Goal: Find specific page/section: Find specific page/section

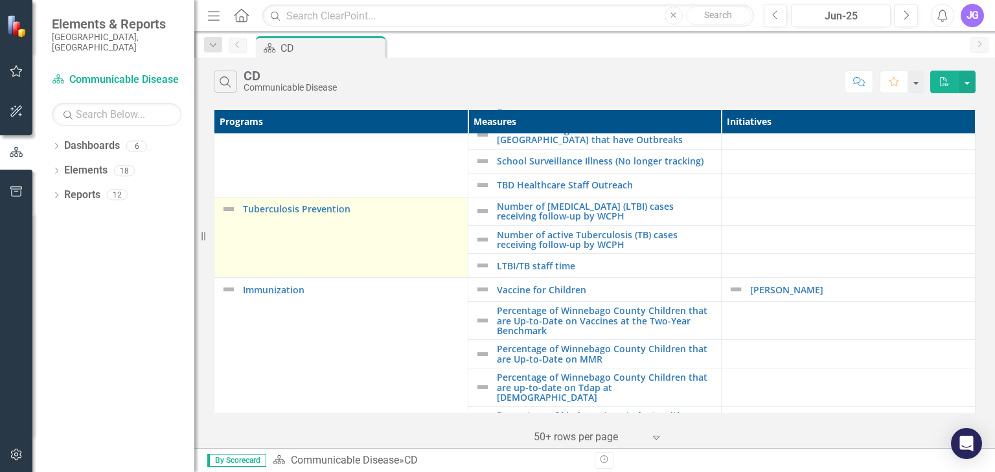
scroll to position [104, 0]
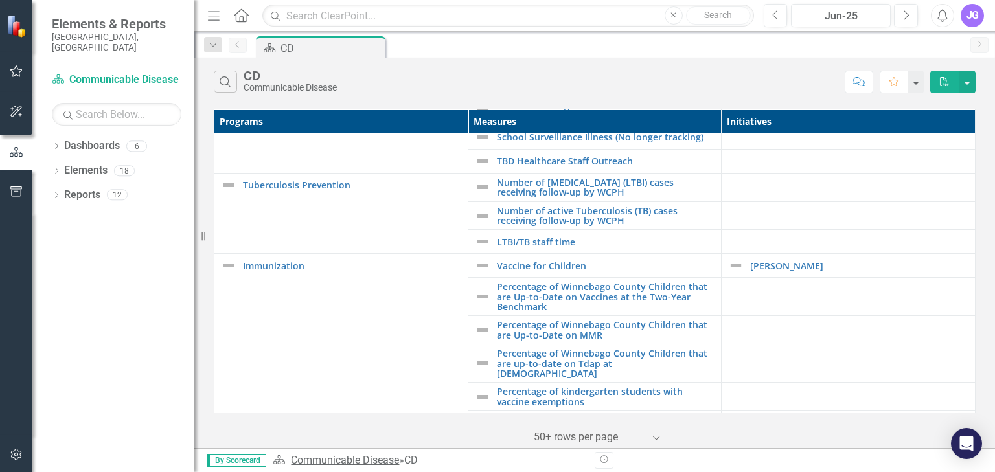
click at [359, 459] on link "Communicable Disease" at bounding box center [345, 460] width 108 height 12
click at [86, 139] on link "Dashboards" at bounding box center [92, 146] width 56 height 15
click at [56, 144] on icon "Dropdown" at bounding box center [56, 147] width 9 height 7
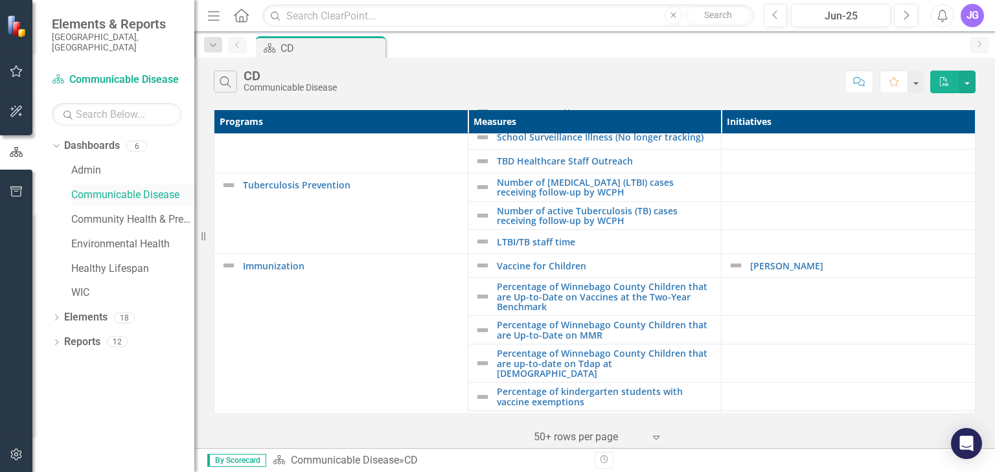
click at [115, 188] on link "Communicable Disease" at bounding box center [132, 195] width 123 height 15
click at [78, 163] on link "Admin" at bounding box center [132, 170] width 123 height 15
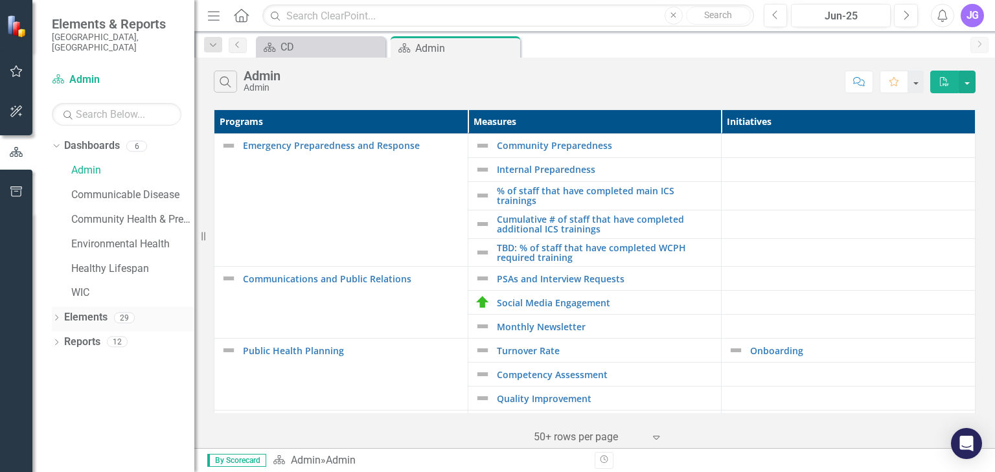
click at [99, 310] on link "Elements" at bounding box center [85, 317] width 43 height 15
click at [54, 316] on icon "Dropdown" at bounding box center [56, 319] width 9 height 7
click at [105, 335] on link "Program Programs" at bounding box center [102, 342] width 63 height 15
click at [152, 337] on div "6" at bounding box center [151, 342] width 21 height 11
click at [60, 338] on div "Dropdown" at bounding box center [62, 343] width 9 height 11
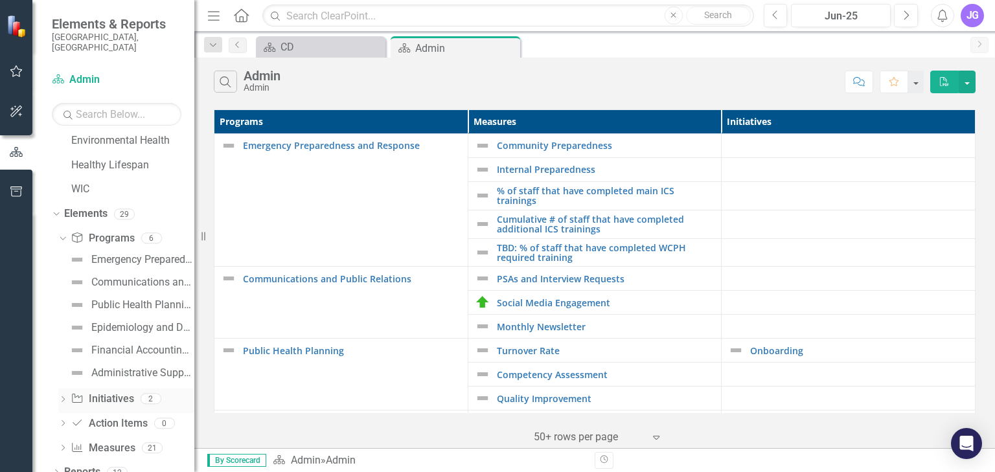
scroll to position [107, 0]
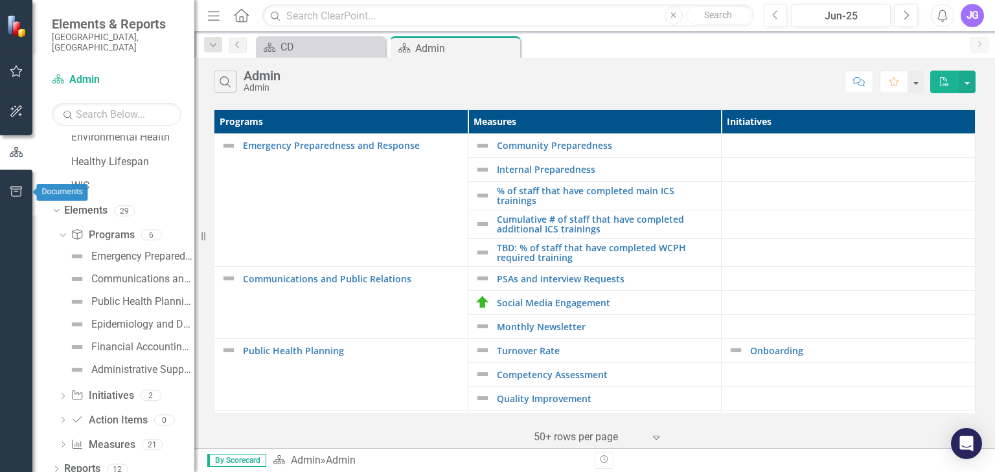
click at [15, 192] on icon "button" at bounding box center [17, 192] width 14 height 10
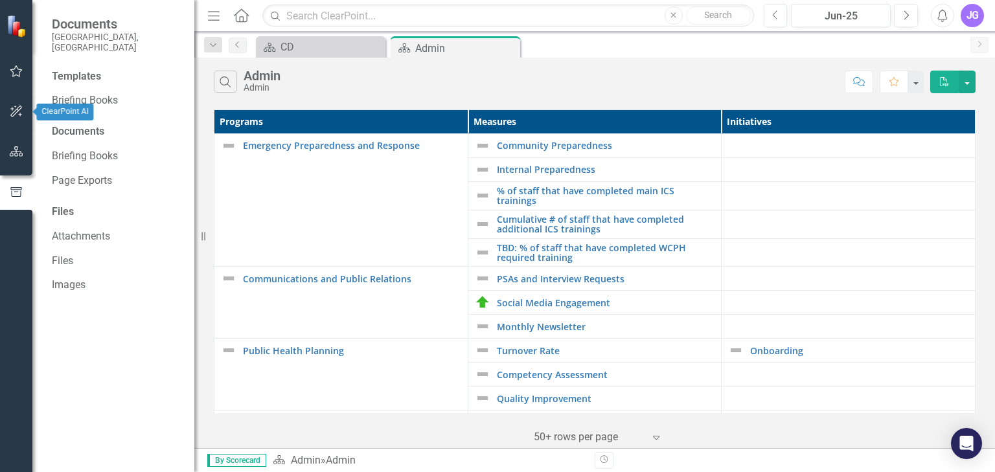
click at [16, 115] on icon "button" at bounding box center [17, 111] width 14 height 10
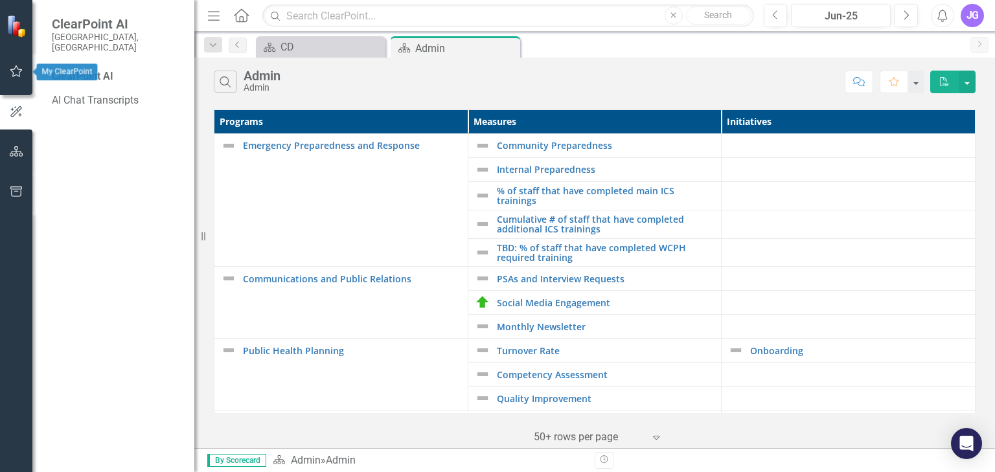
click at [15, 78] on button "button" at bounding box center [16, 71] width 29 height 27
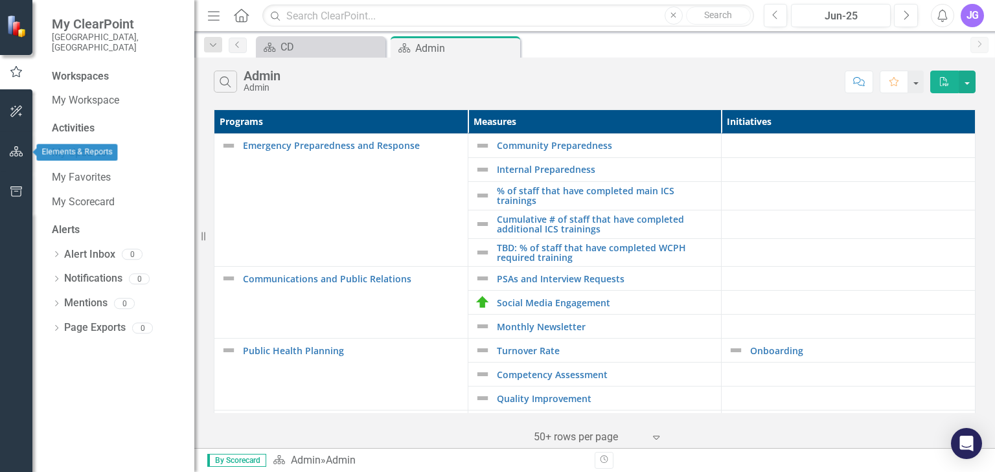
click at [15, 149] on icon "button" at bounding box center [17, 151] width 14 height 10
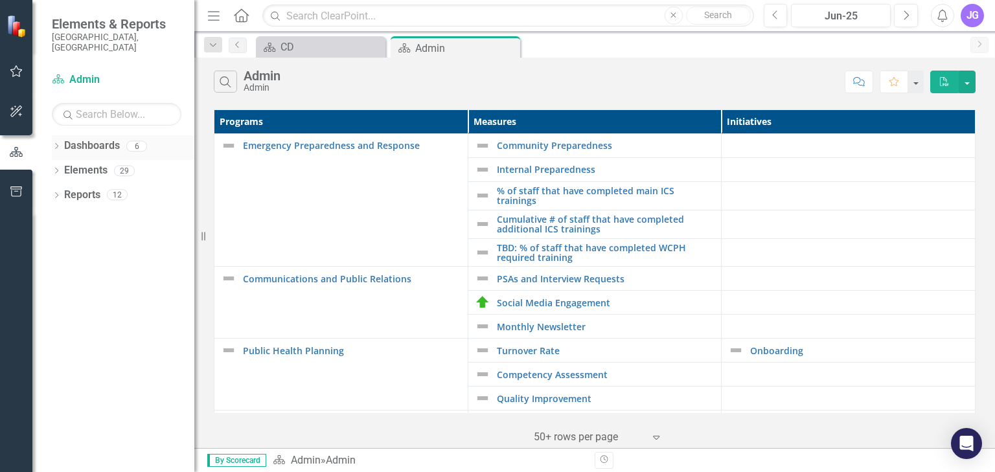
click at [57, 144] on icon "Dropdown" at bounding box center [56, 147] width 9 height 7
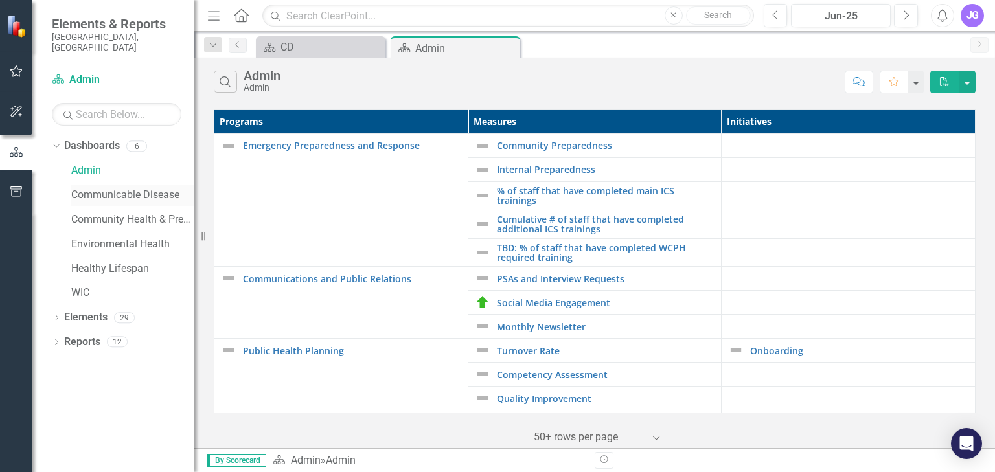
click at [93, 188] on link "Communicable Disease" at bounding box center [132, 195] width 123 height 15
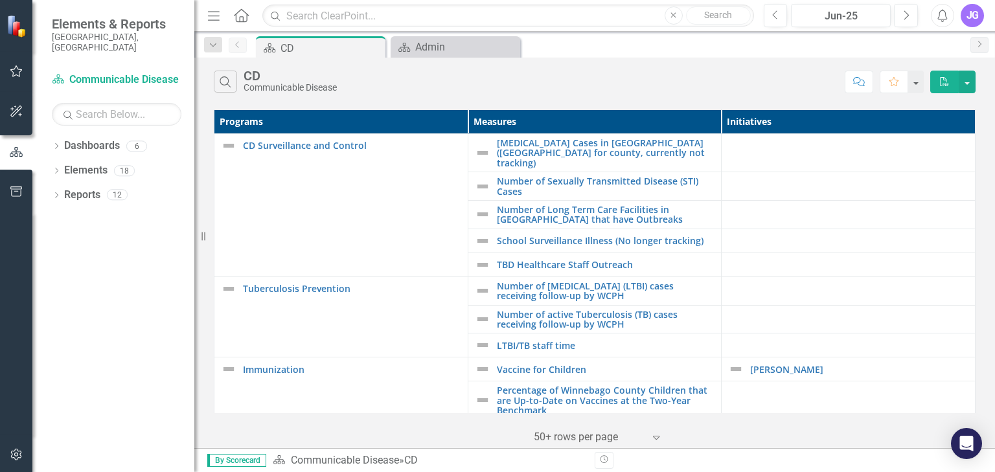
click at [240, 14] on icon "Home" at bounding box center [241, 15] width 17 height 14
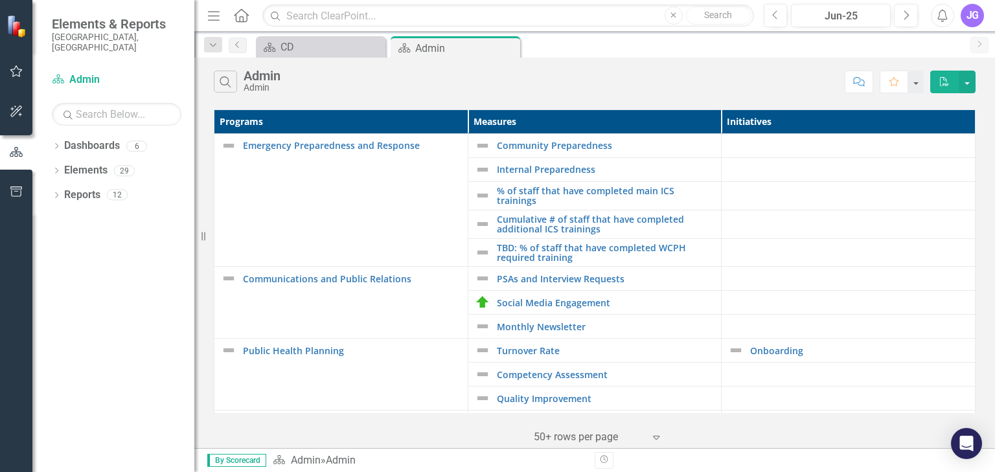
click at [213, 17] on icon "Menu" at bounding box center [213, 15] width 17 height 14
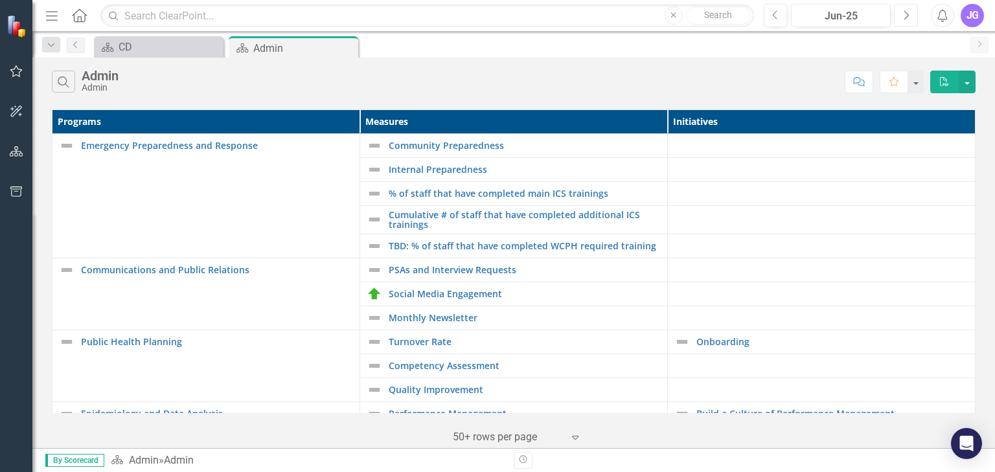
click at [900, 12] on button "Next" at bounding box center [906, 15] width 24 height 23
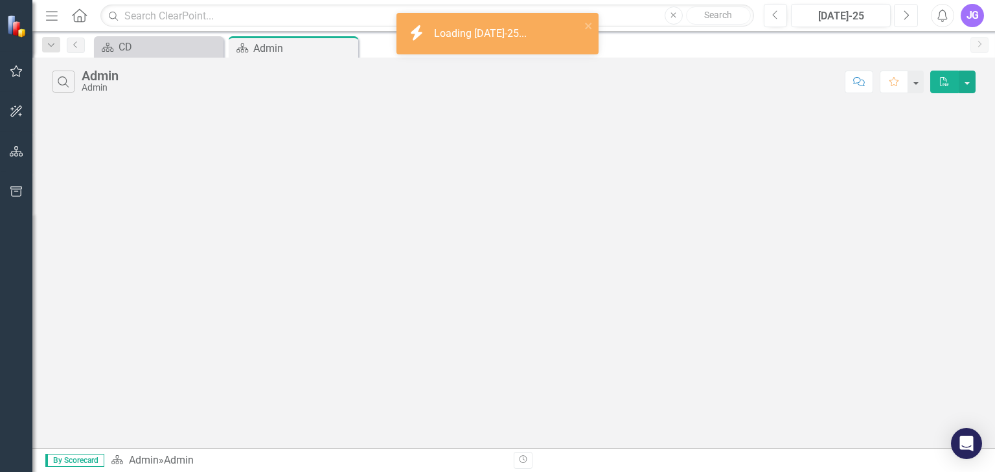
click at [900, 12] on button "Next" at bounding box center [906, 15] width 24 height 23
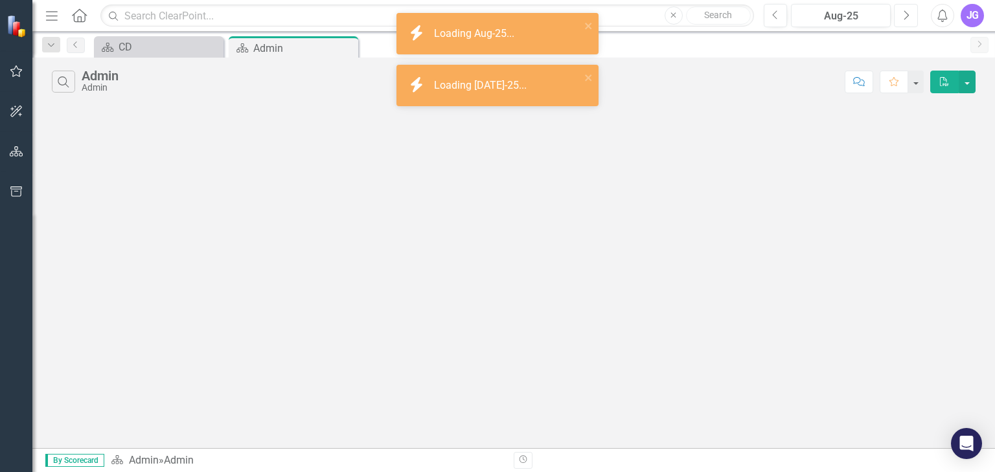
click at [900, 12] on button "Next" at bounding box center [906, 15] width 24 height 23
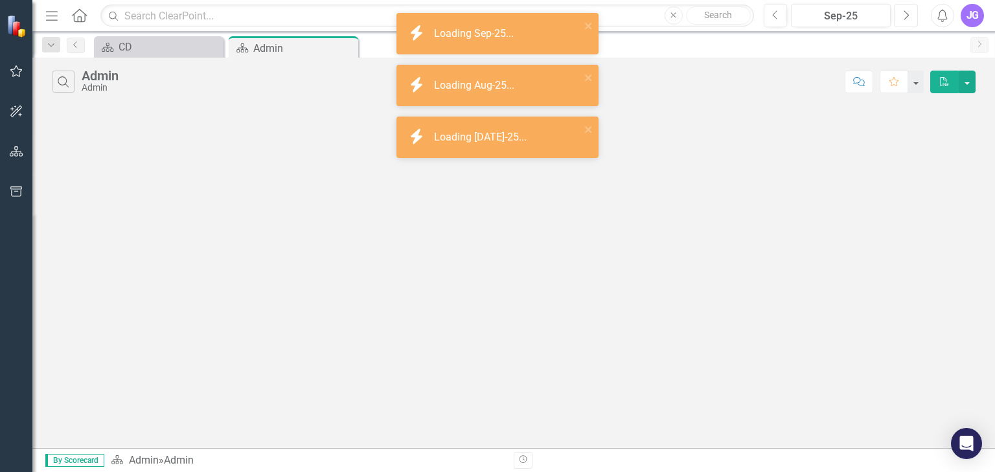
click at [903, 8] on button "Next" at bounding box center [906, 15] width 24 height 23
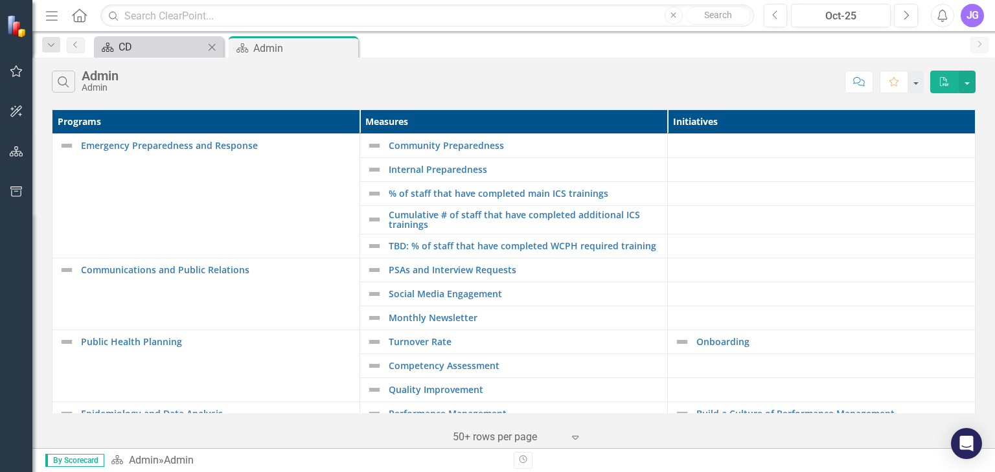
click at [155, 47] on div "CD" at bounding box center [162, 47] width 86 height 16
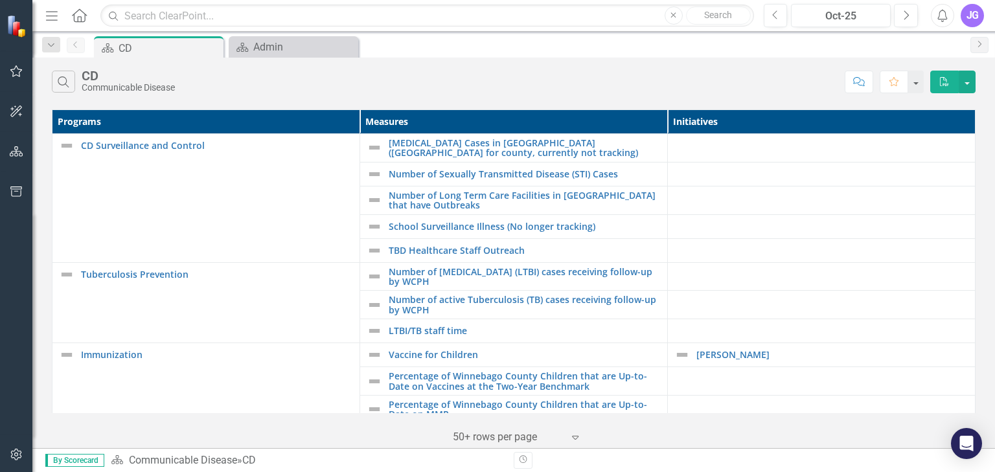
click at [967, 14] on div "JG" at bounding box center [972, 15] width 23 height 23
